Goal: Use online tool/utility: Use online tool/utility

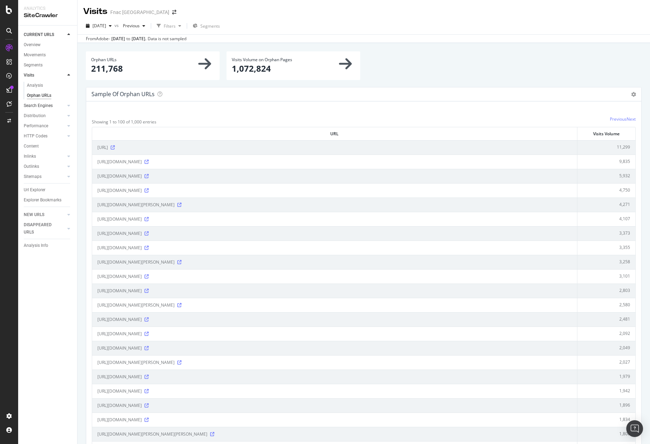
click at [53, 104] on link "Search Engines" at bounding box center [45, 105] width 42 height 7
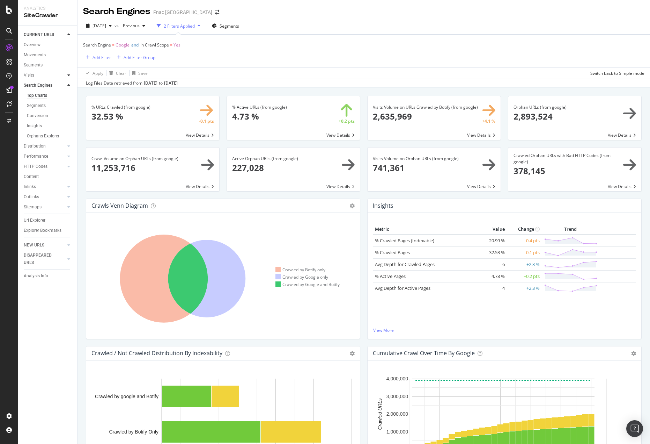
click at [66, 74] on div at bounding box center [68, 75] width 7 height 7
click at [41, 43] on link "Overview" at bounding box center [48, 44] width 49 height 7
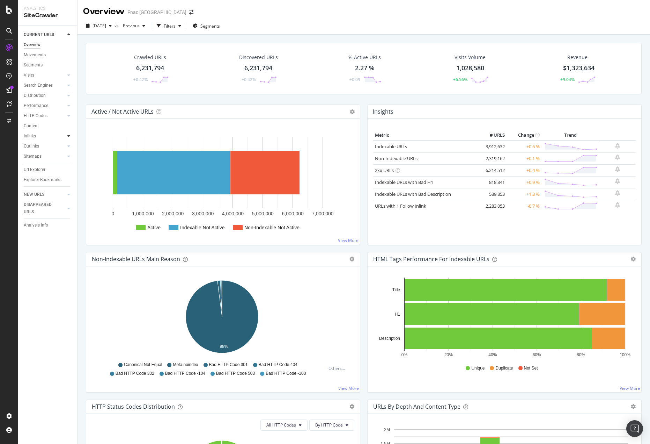
click at [68, 136] on icon at bounding box center [68, 136] width 3 height 4
click at [67, 94] on div at bounding box center [68, 95] width 7 height 7
click at [69, 105] on icon at bounding box center [68, 105] width 3 height 4
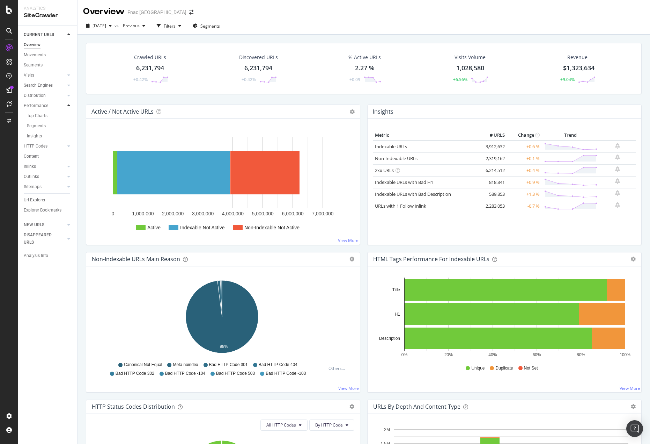
click at [69, 105] on icon at bounding box center [68, 105] width 3 height 4
click at [68, 115] on icon at bounding box center [68, 116] width 3 height 4
click at [51, 167] on link "Url Explorer" at bounding box center [48, 169] width 49 height 7
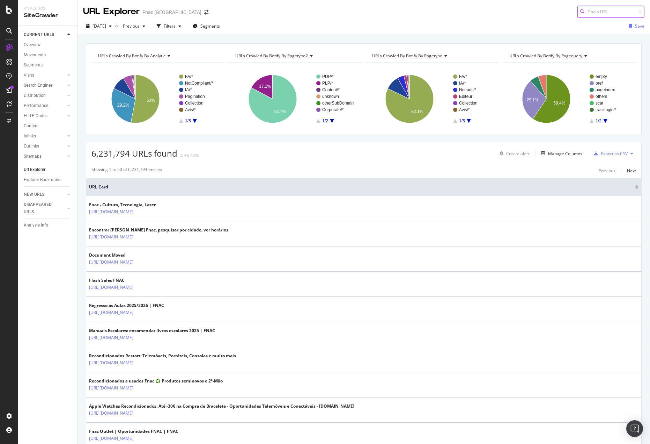
click at [585, 15] on input at bounding box center [611, 12] width 67 height 12
paste input "[URL][DOMAIN_NAME]"
click at [590, 5] on div "URL Explorer Fnac [GEOGRAPHIC_DATA] [URL][DOMAIN_NAME]" at bounding box center [364, 9] width 573 height 18
click at [590, 9] on input "[URL][DOMAIN_NAME]" at bounding box center [611, 12] width 67 height 12
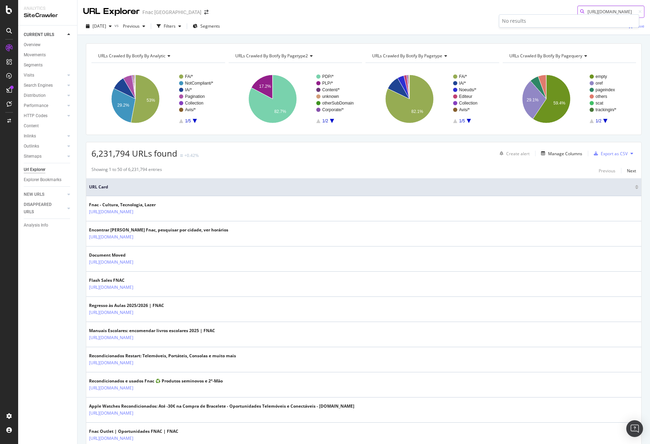
click at [590, 9] on input "[URL][DOMAIN_NAME]" at bounding box center [611, 12] width 67 height 12
paste input "327131/Todos-os-Jogos-e-Consolas-Usados-e-Recondicionados/Jogos-Nintendo-Switch…"
click at [613, 9] on input "[URL][DOMAIN_NAME]" at bounding box center [611, 12] width 67 height 12
click at [614, 9] on input "[URL][DOMAIN_NAME]" at bounding box center [611, 12] width 67 height 12
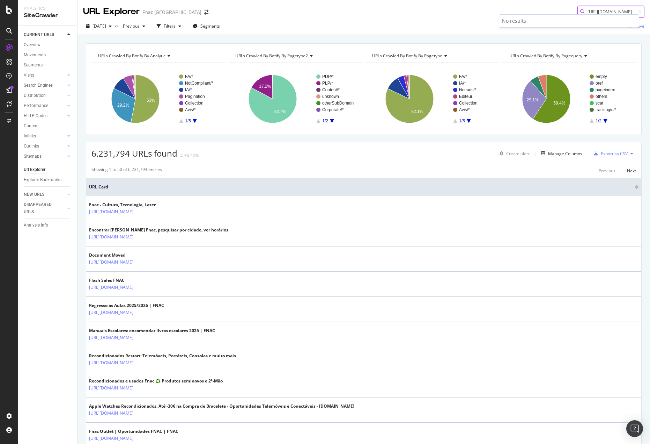
click at [615, 9] on input "[URL][DOMAIN_NAME]" at bounding box center [611, 12] width 67 height 12
click at [629, 12] on input "[URL][DOMAIN_NAME]" at bounding box center [611, 12] width 67 height 12
drag, startPoint x: 629, startPoint y: 12, endPoint x: 632, endPoint y: 9, distance: 3.7
click at [632, 9] on input "[URL][DOMAIN_NAME]" at bounding box center [611, 12] width 67 height 12
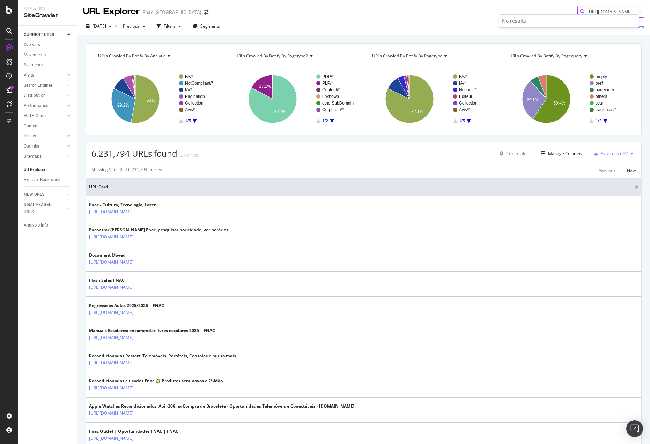
click at [627, 9] on input "[URL][DOMAIN_NAME]" at bounding box center [611, 12] width 67 height 12
drag, startPoint x: 628, startPoint y: 10, endPoint x: 635, endPoint y: 9, distance: 7.4
click at [635, 9] on div "[URL][DOMAIN_NAME]" at bounding box center [611, 12] width 67 height 12
click at [630, 12] on input "[URL][DOMAIN_NAME]" at bounding box center [611, 12] width 67 height 12
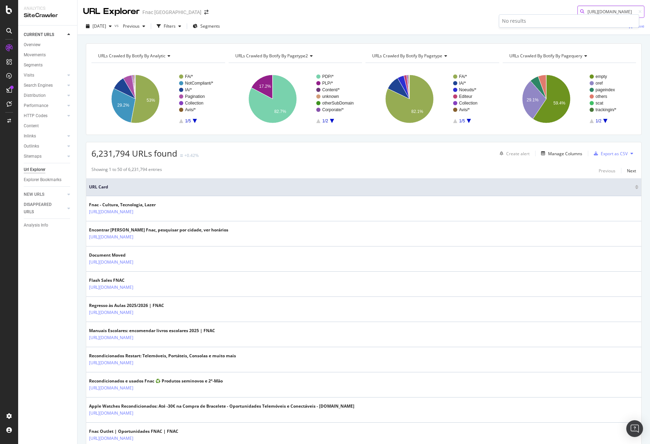
type input "[URL][DOMAIN_NAME]"
